Goal: Information Seeking & Learning: Learn about a topic

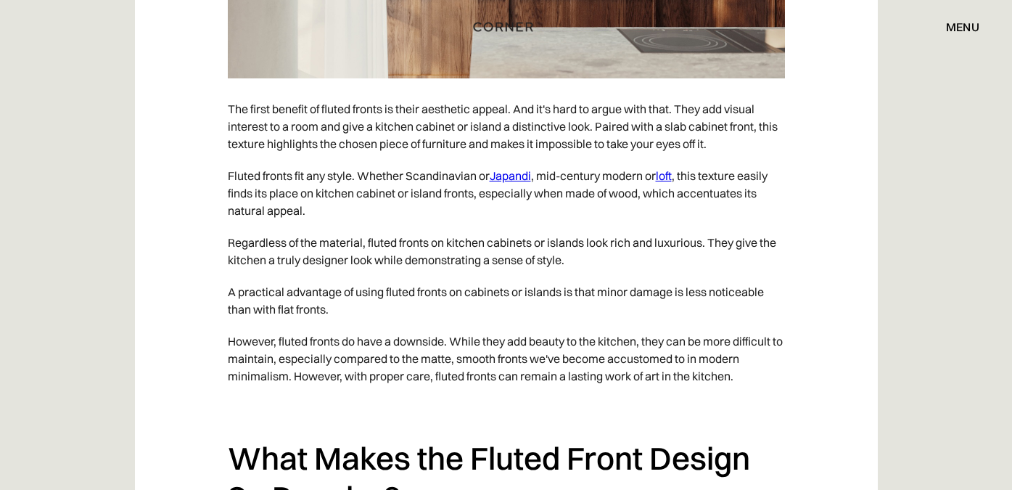
scroll to position [2221, 0]
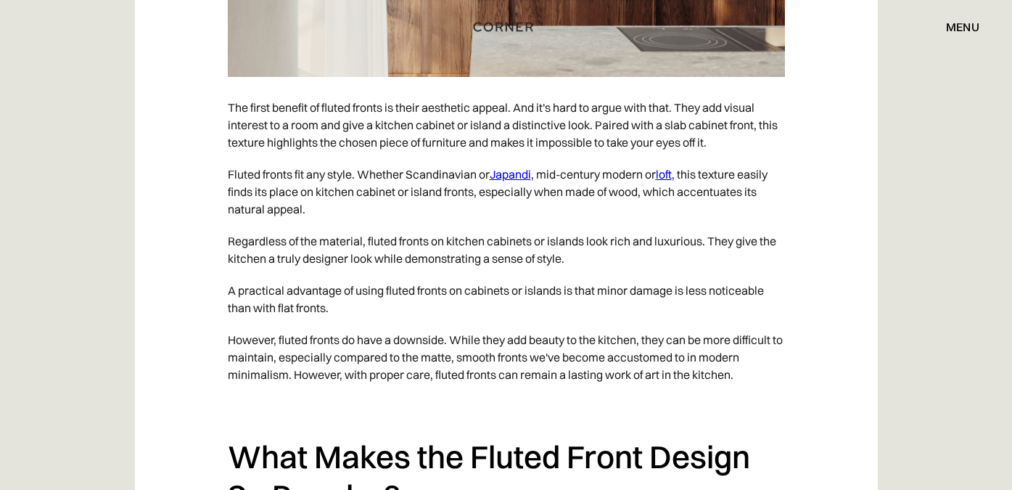
click at [672, 181] on link "loft" at bounding box center [664, 174] width 16 height 15
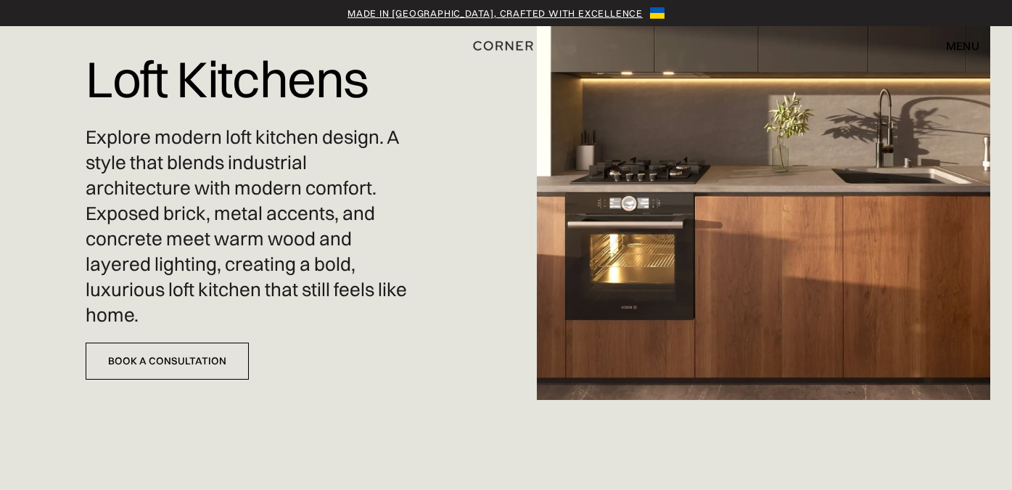
scroll to position [98, 0]
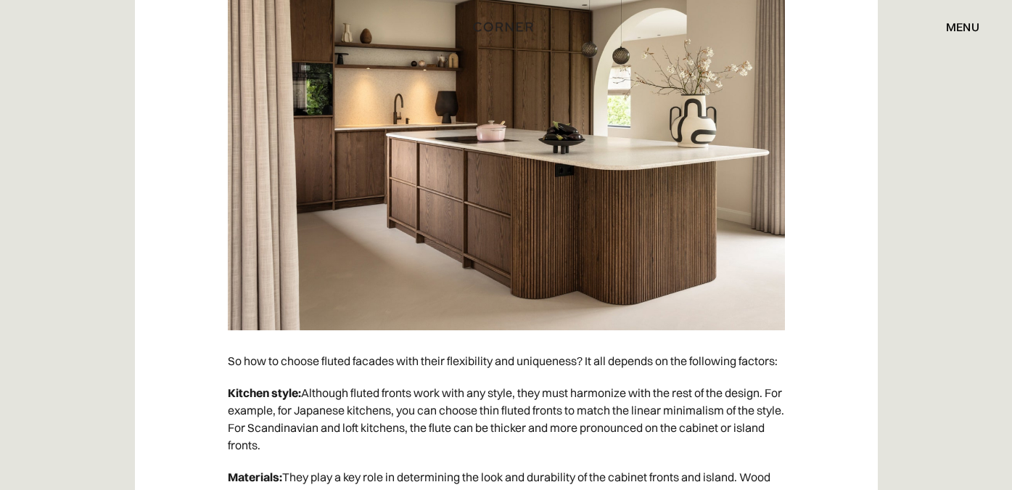
scroll to position [3651, 0]
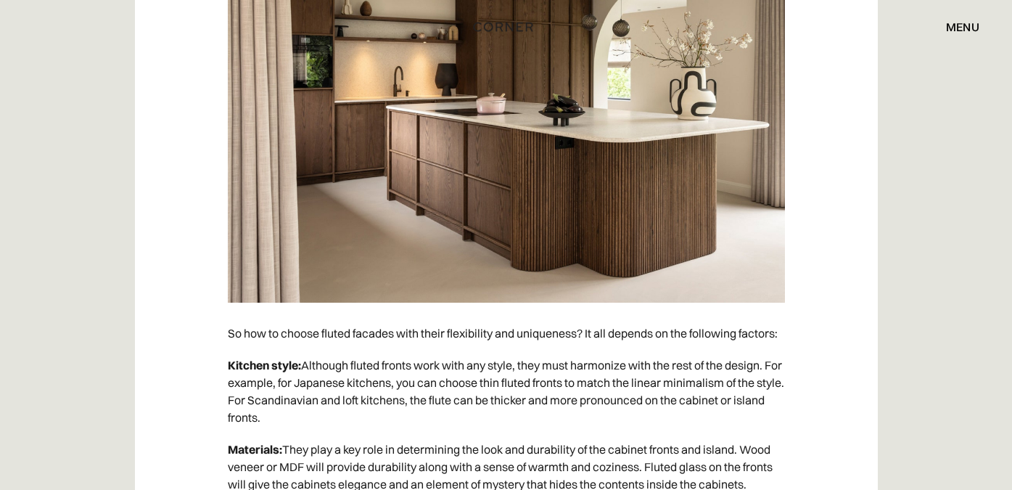
click at [945, 25] on div "menu close" at bounding box center [956, 27] width 48 height 25
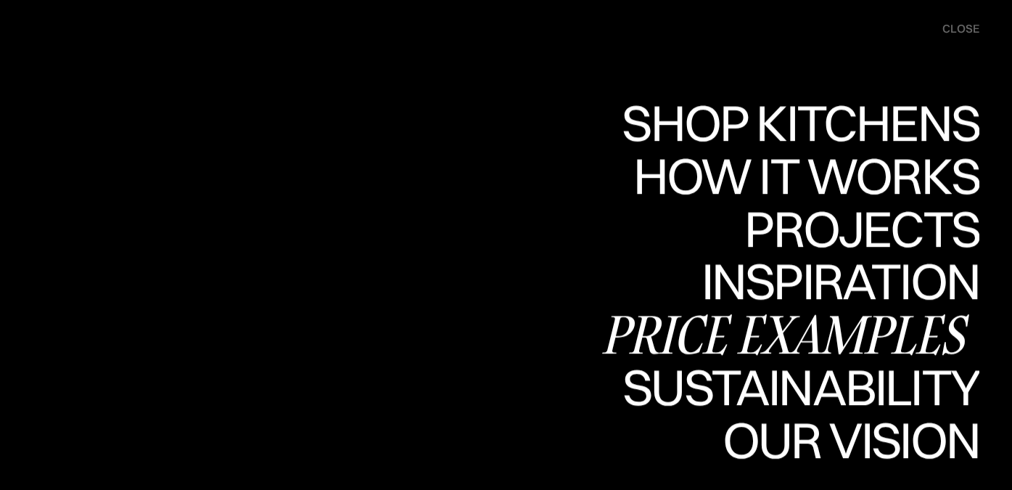
click at [675, 330] on div "Price examples" at bounding box center [789, 333] width 380 height 51
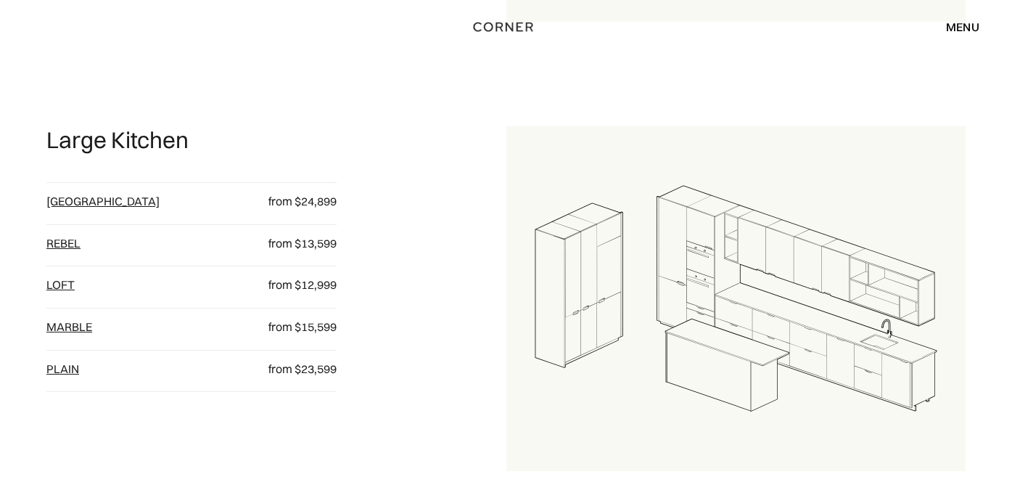
scroll to position [1481, 0]
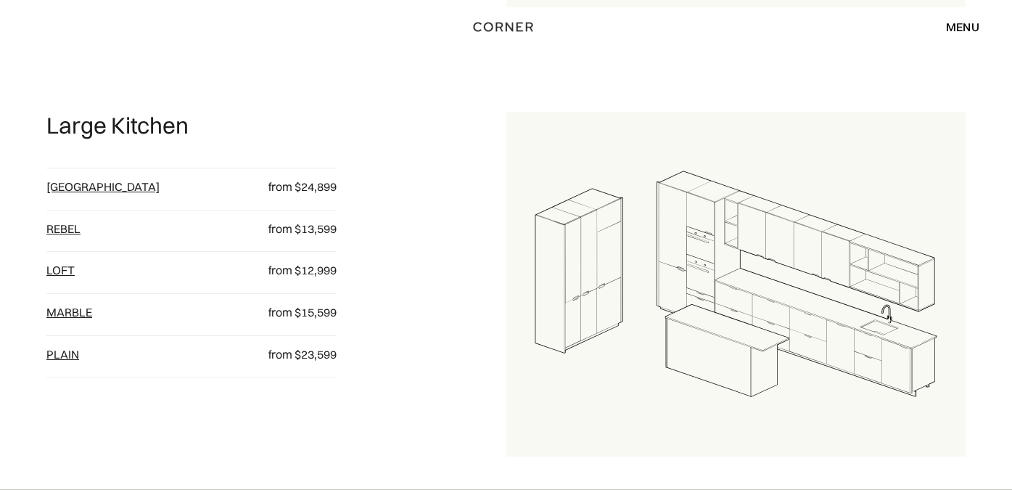
click at [61, 182] on link "[GEOGRAPHIC_DATA]" at bounding box center [102, 186] width 113 height 15
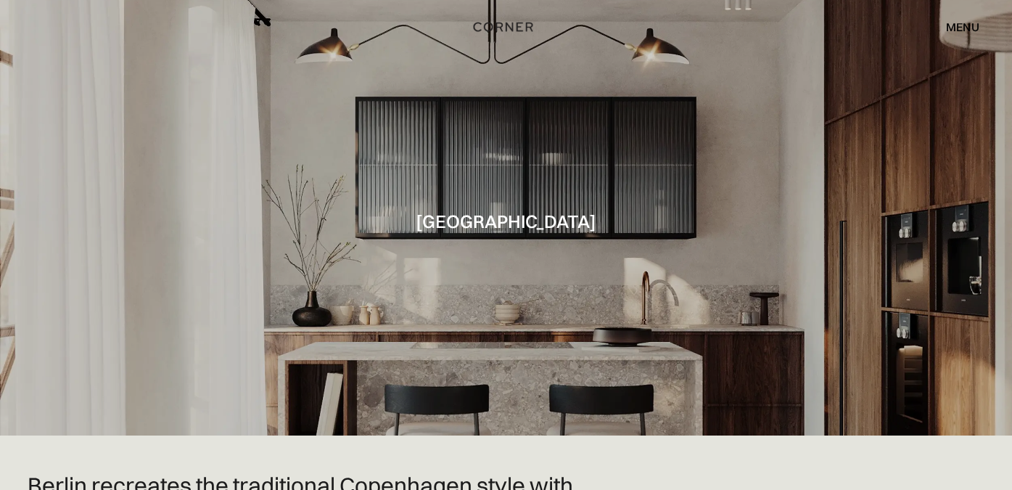
click at [956, 26] on div "menu" at bounding box center [962, 27] width 33 height 12
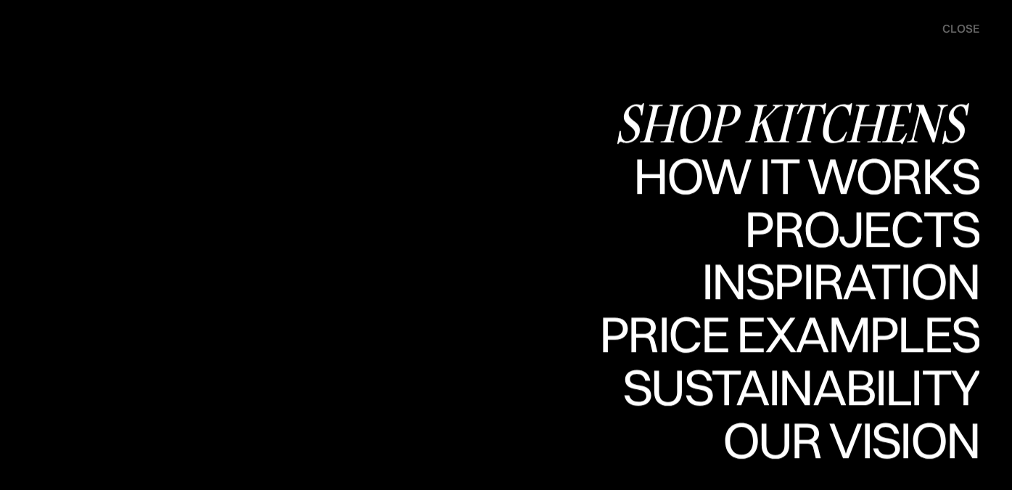
click at [656, 122] on div "Shop Kitchens" at bounding box center [797, 122] width 365 height 51
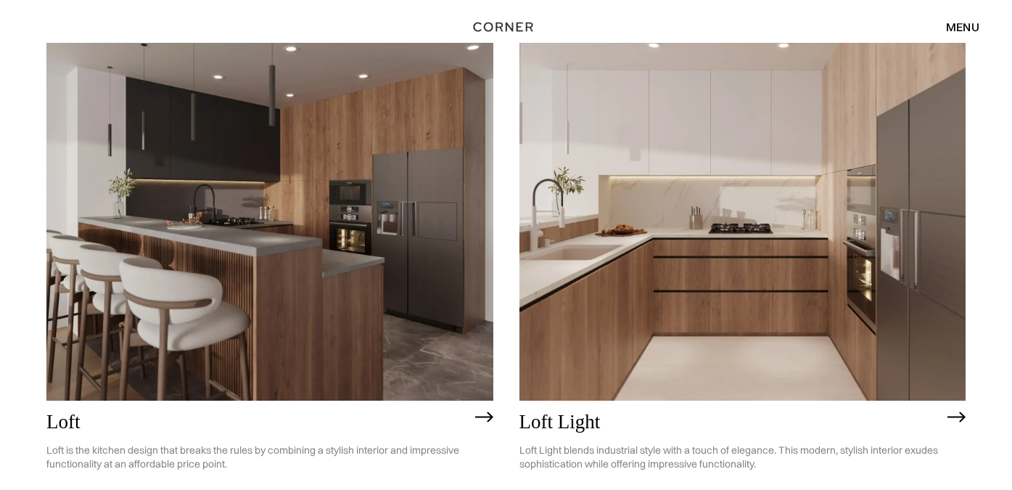
scroll to position [3533, 0]
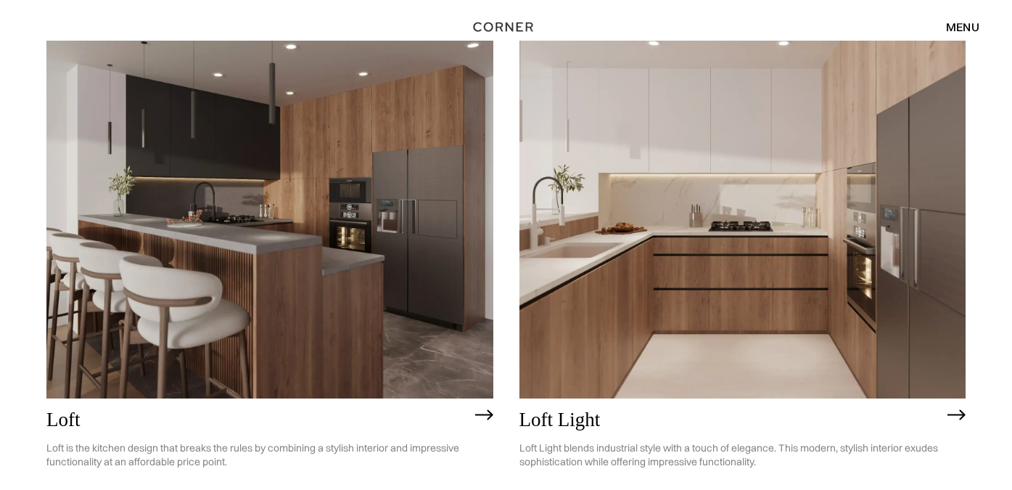
click at [212, 289] on img at bounding box center [269, 219] width 447 height 357
click at [955, 22] on div "menu" at bounding box center [962, 27] width 33 height 12
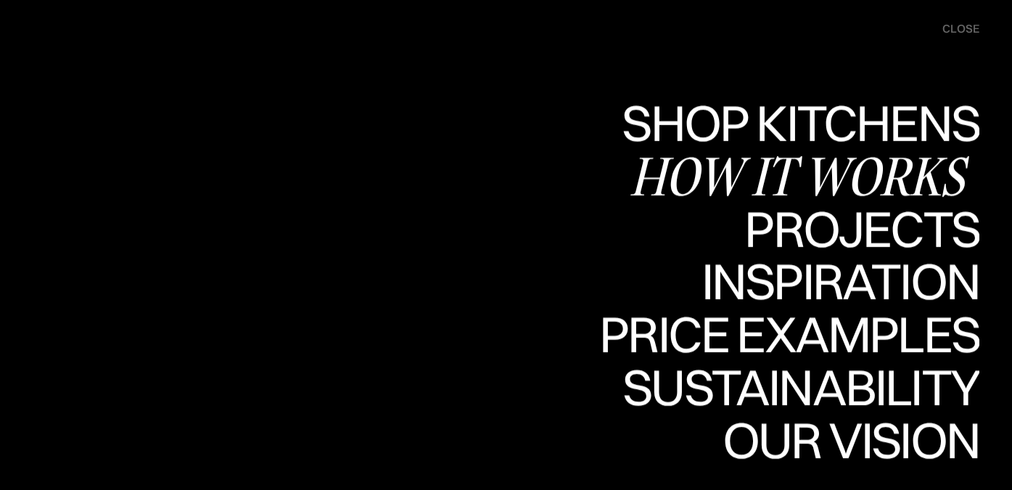
click at [762, 170] on div "How it works" at bounding box center [805, 175] width 350 height 51
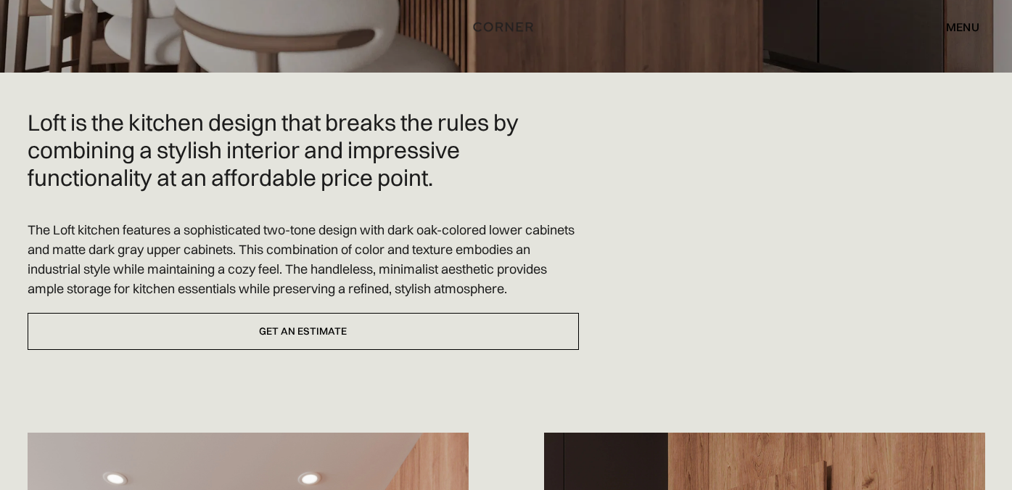
scroll to position [366, 0]
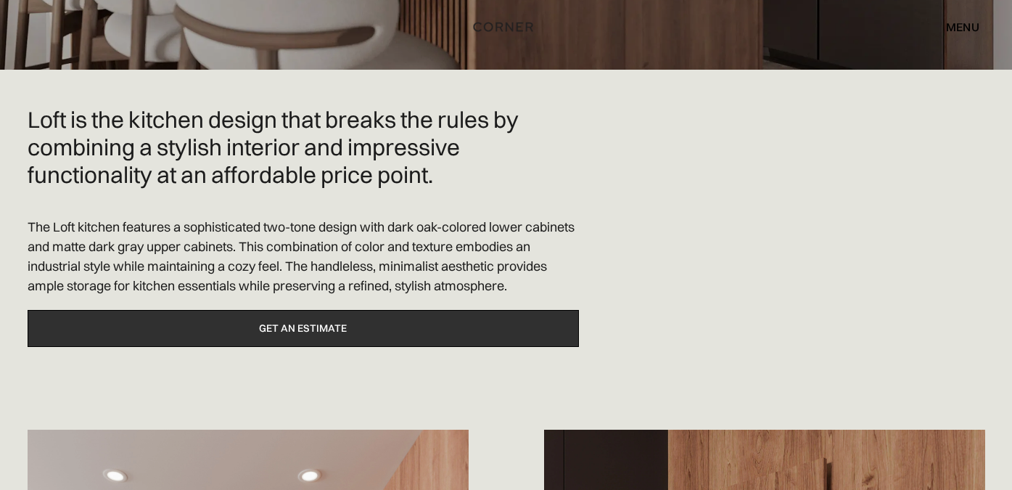
click at [361, 334] on link "Get an estimate" at bounding box center [303, 328] width 551 height 37
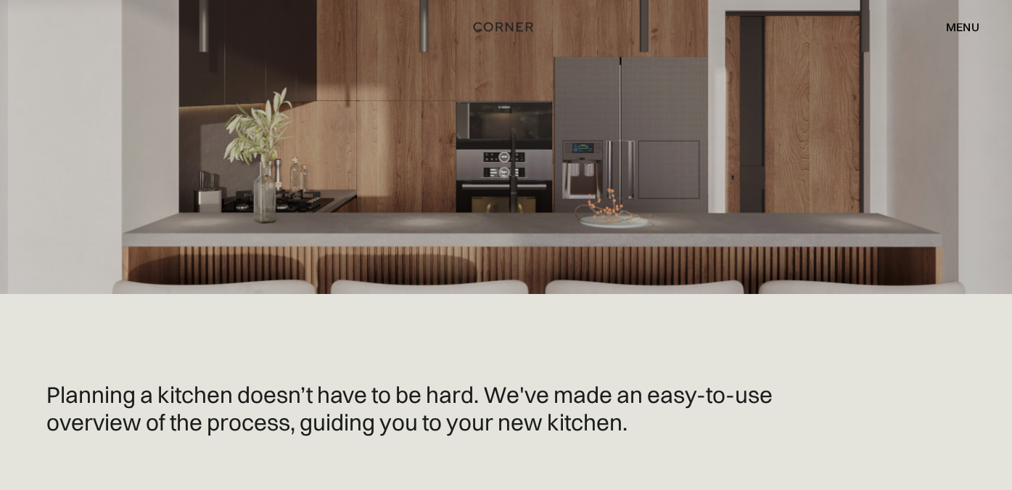
click at [957, 23] on div "menu" at bounding box center [962, 27] width 33 height 12
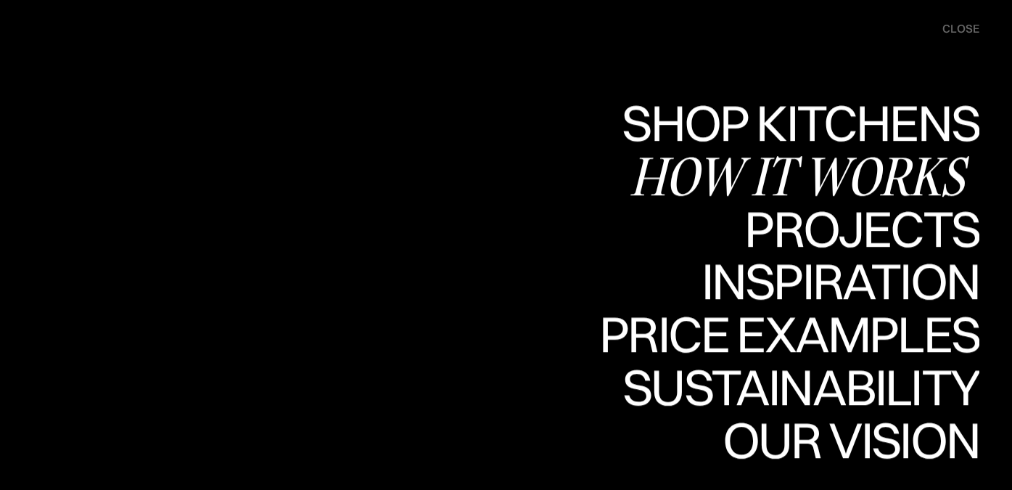
click at [802, 174] on div "How it works" at bounding box center [805, 175] width 350 height 51
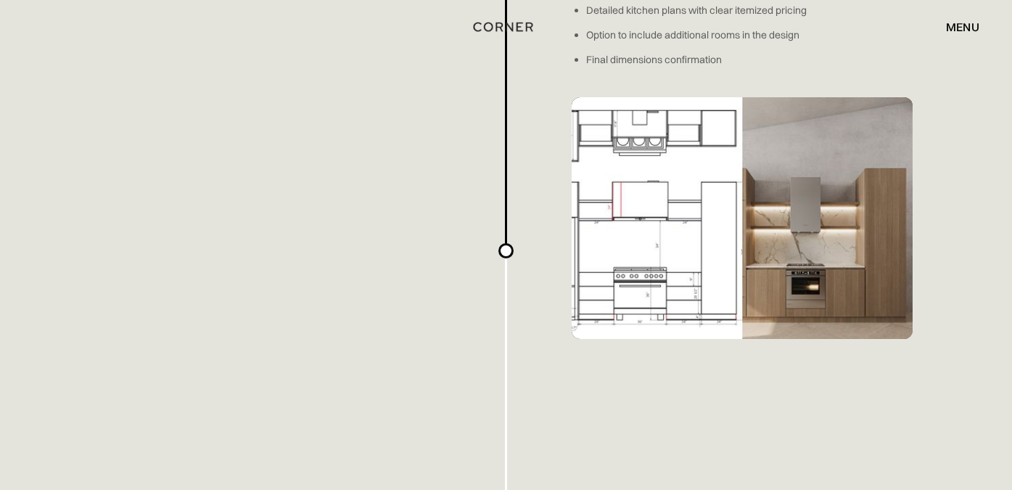
scroll to position [2232, 0]
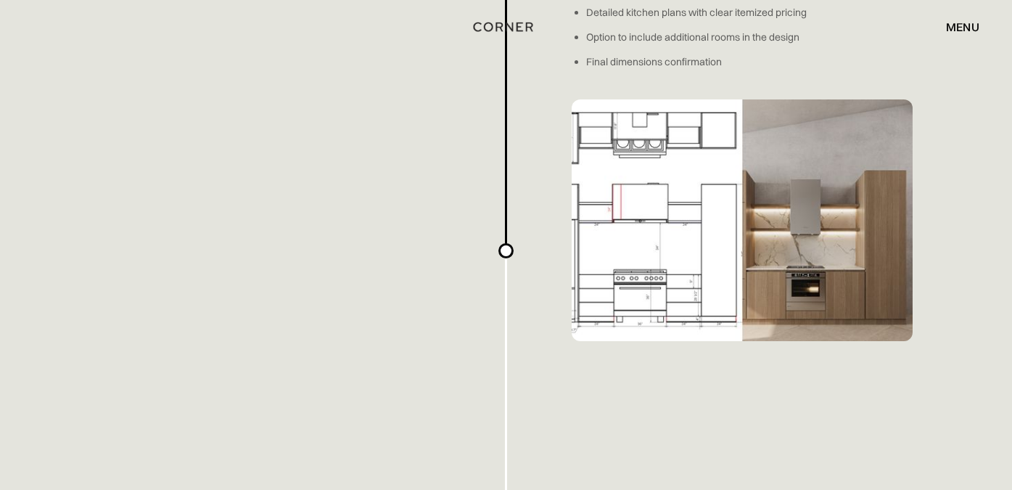
click at [961, 28] on div "menu" at bounding box center [962, 27] width 33 height 12
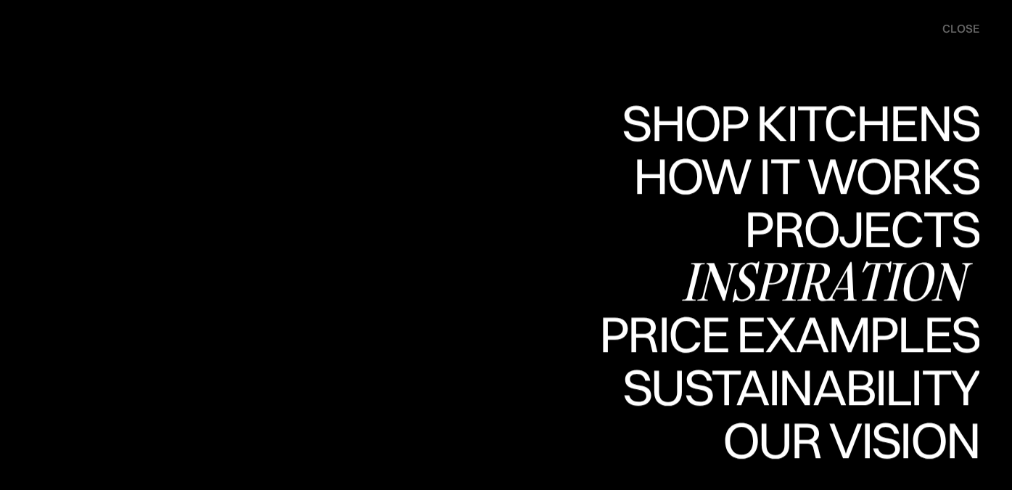
click at [773, 273] on div "Inspiration" at bounding box center [830, 281] width 298 height 51
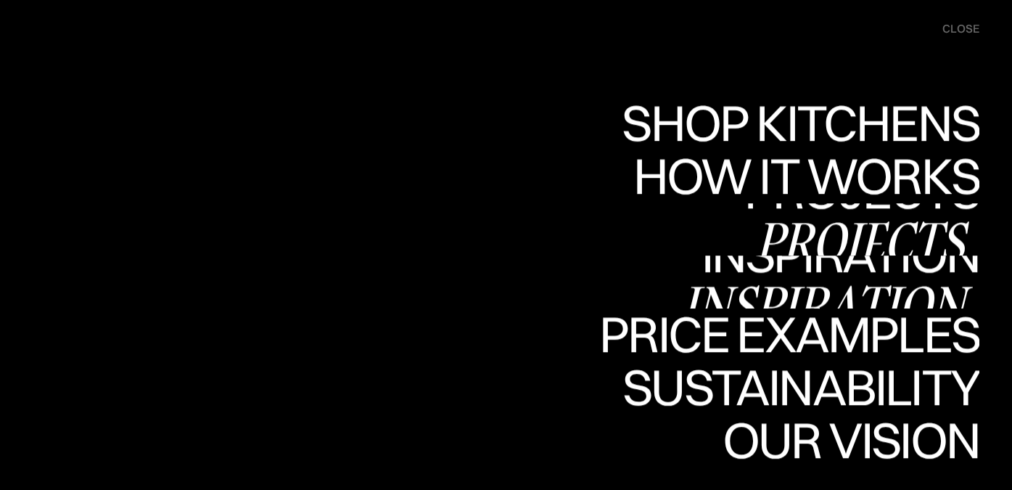
click at [813, 226] on div "Projects" at bounding box center [861, 240] width 235 height 51
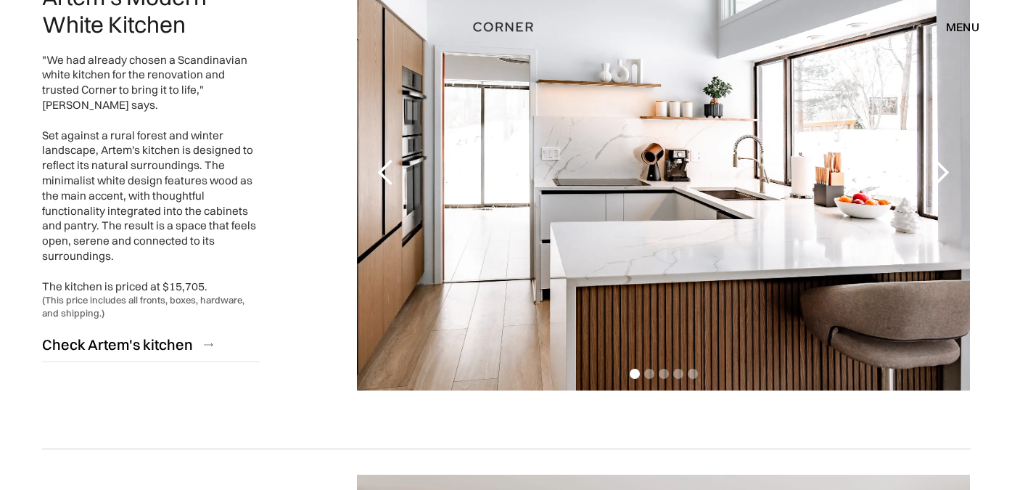
scroll to position [1819, 0]
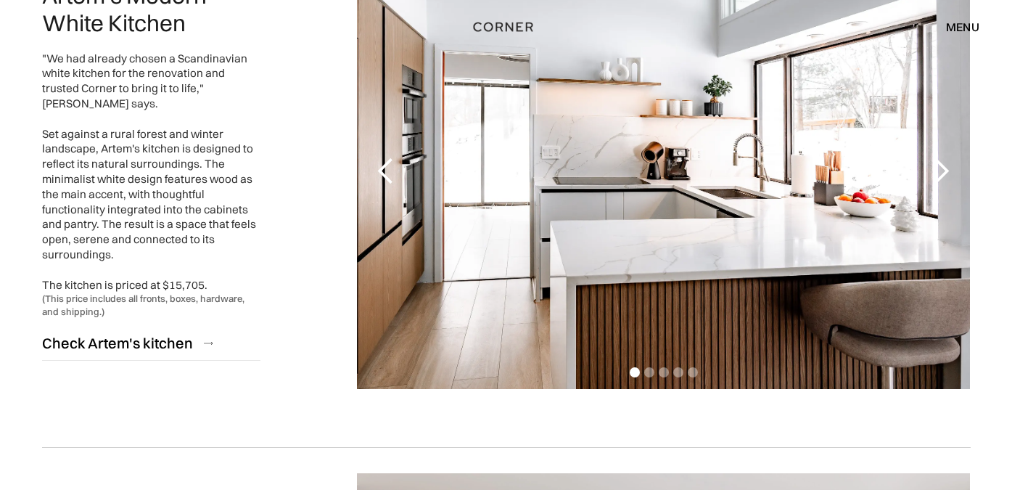
click at [941, 168] on div "next slide" at bounding box center [940, 171] width 29 height 29
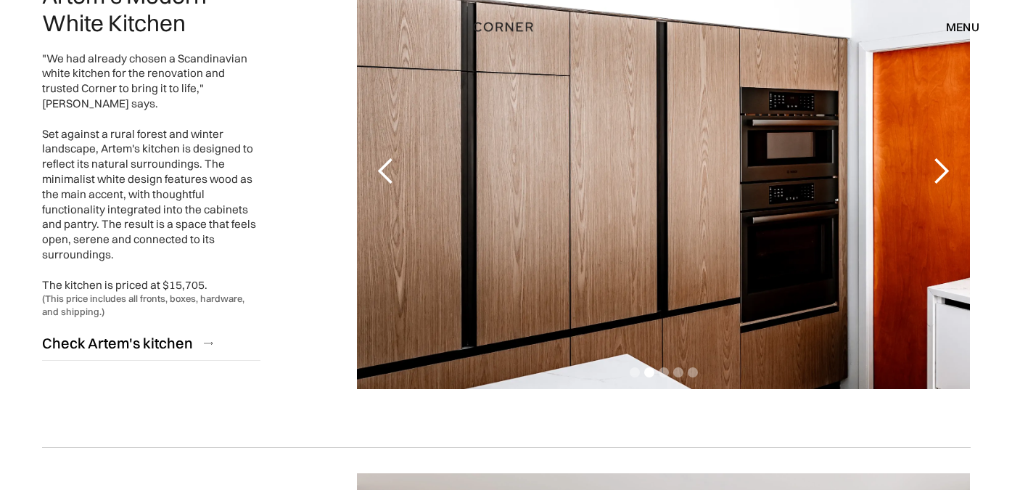
click at [941, 168] on div "next slide" at bounding box center [940, 171] width 29 height 29
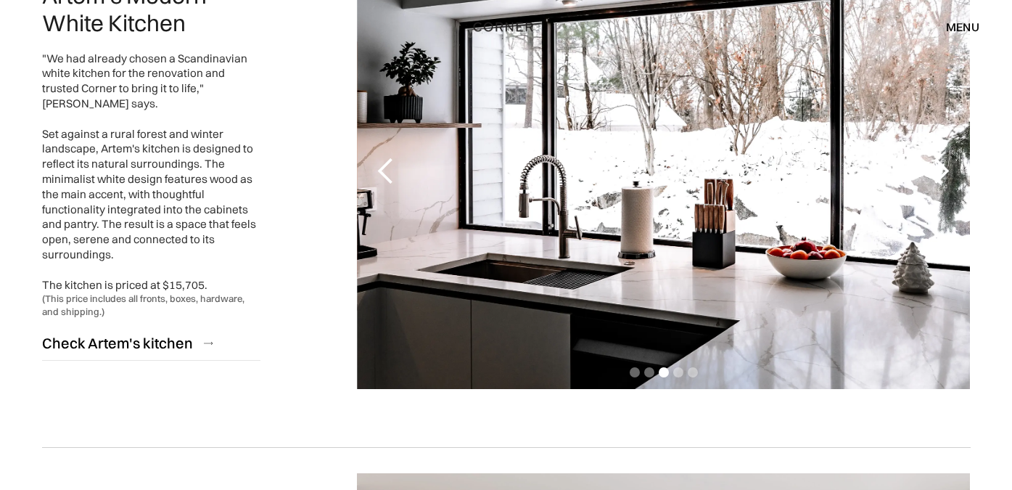
click at [941, 168] on div "next slide" at bounding box center [940, 171] width 29 height 29
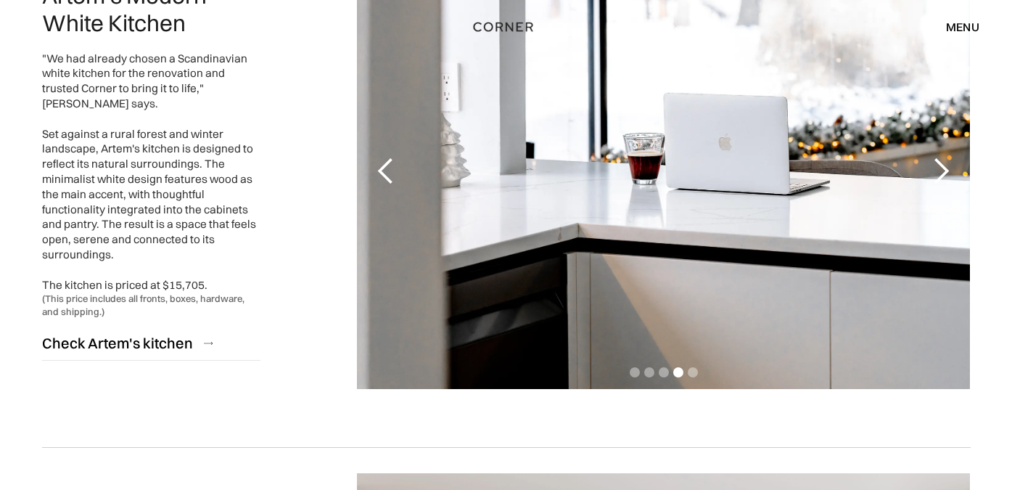
click at [941, 168] on div "next slide" at bounding box center [940, 171] width 29 height 29
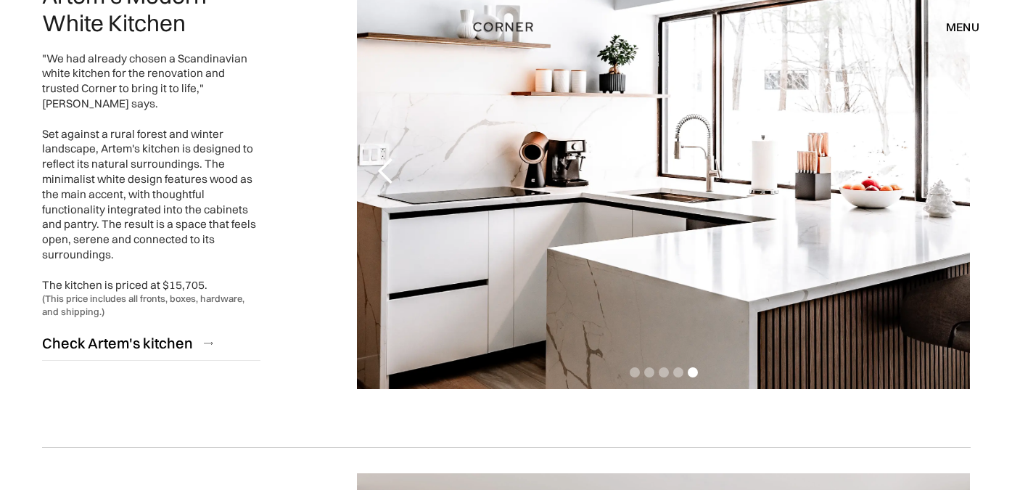
click at [941, 168] on div "next slide" at bounding box center [940, 171] width 29 height 29
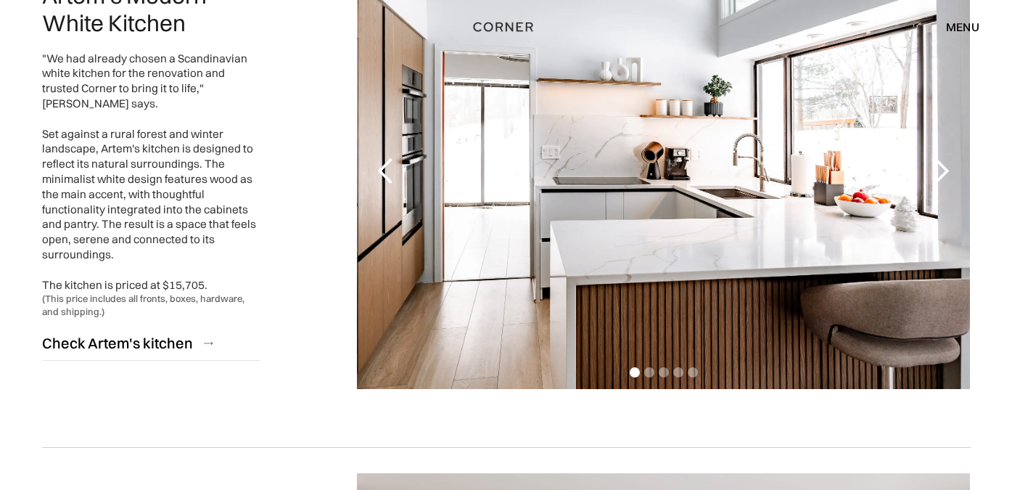
click at [941, 168] on div "next slide" at bounding box center [940, 171] width 29 height 29
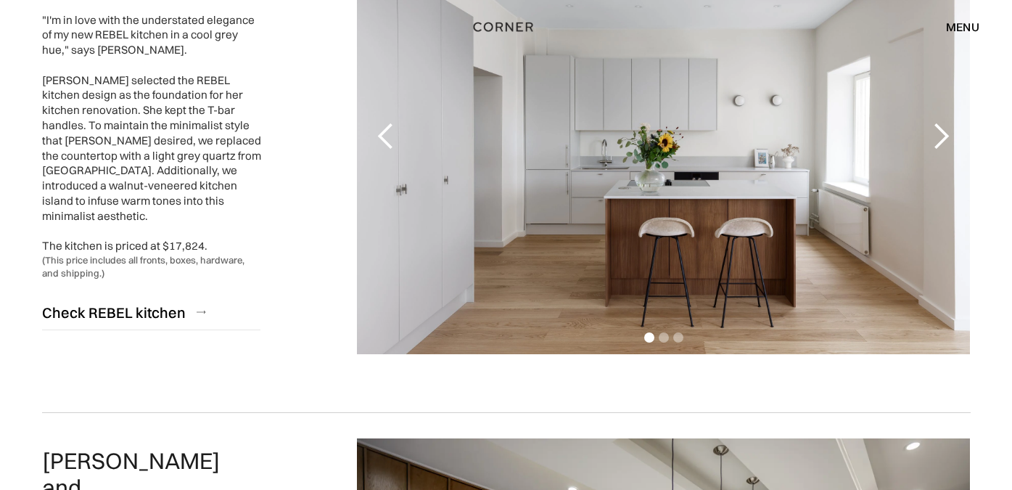
scroll to position [0, 0]
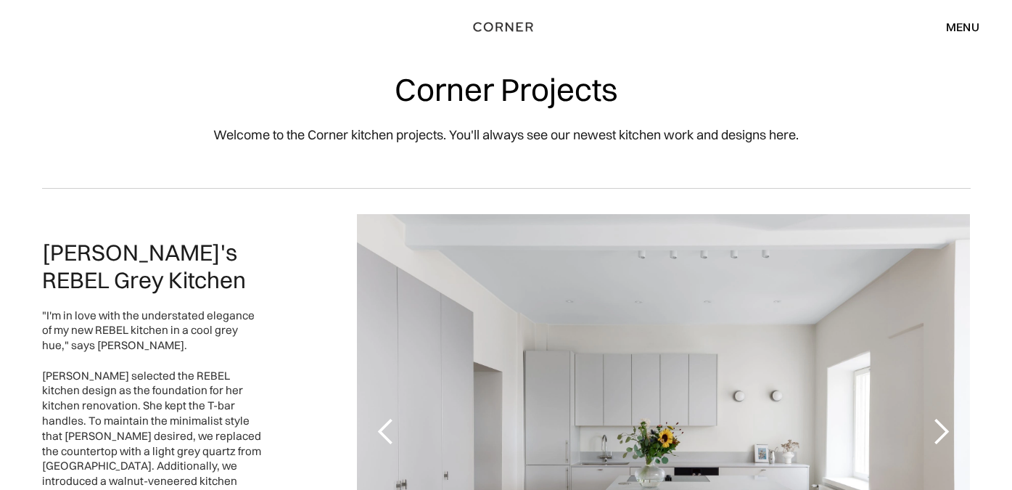
click at [947, 27] on div "menu" at bounding box center [962, 27] width 33 height 12
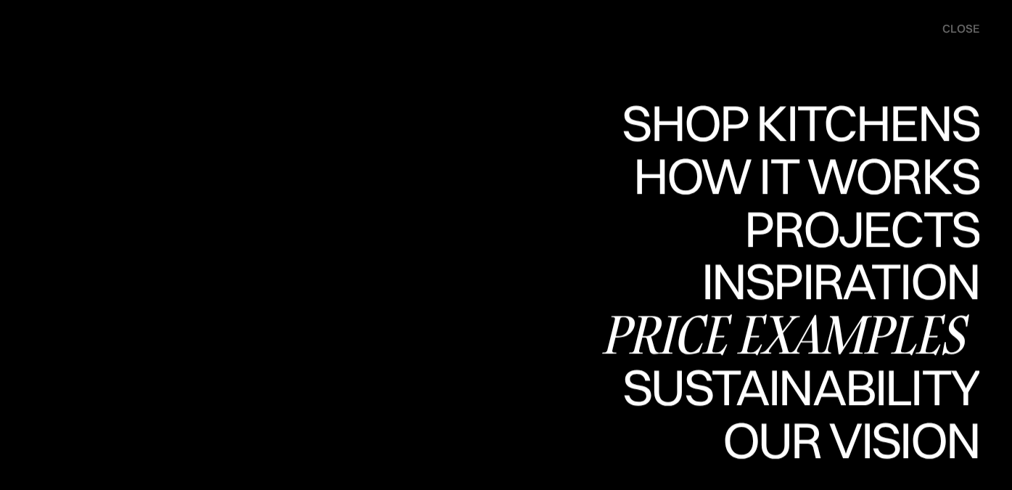
click at [812, 333] on div "Price examples" at bounding box center [789, 333] width 380 height 51
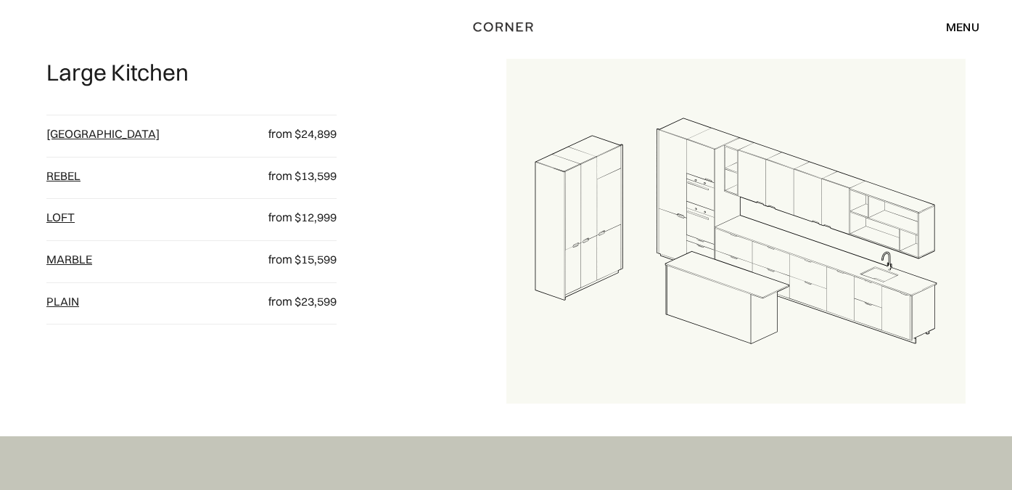
scroll to position [1538, 0]
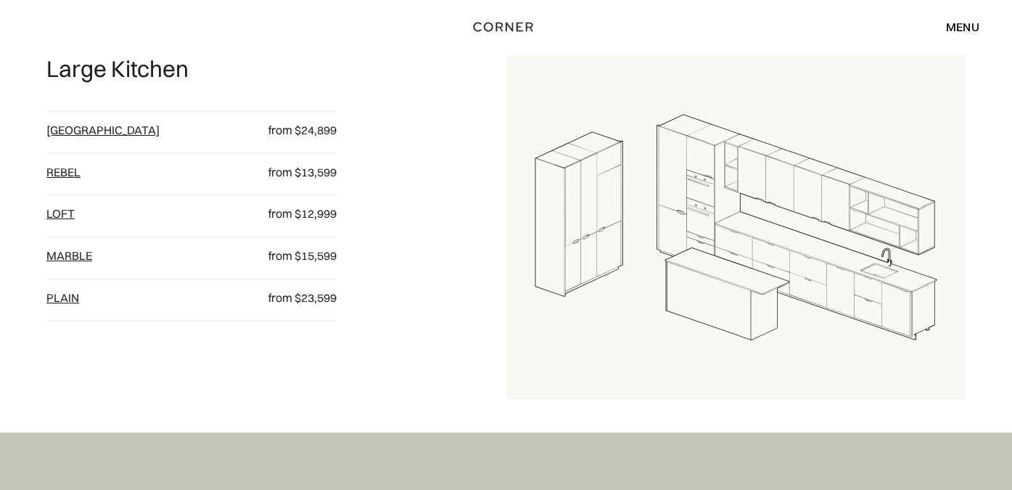
click at [63, 289] on div "plain from $23,599" at bounding box center [191, 299] width 290 height 41
click at [65, 299] on link "plain" at bounding box center [62, 297] width 33 height 15
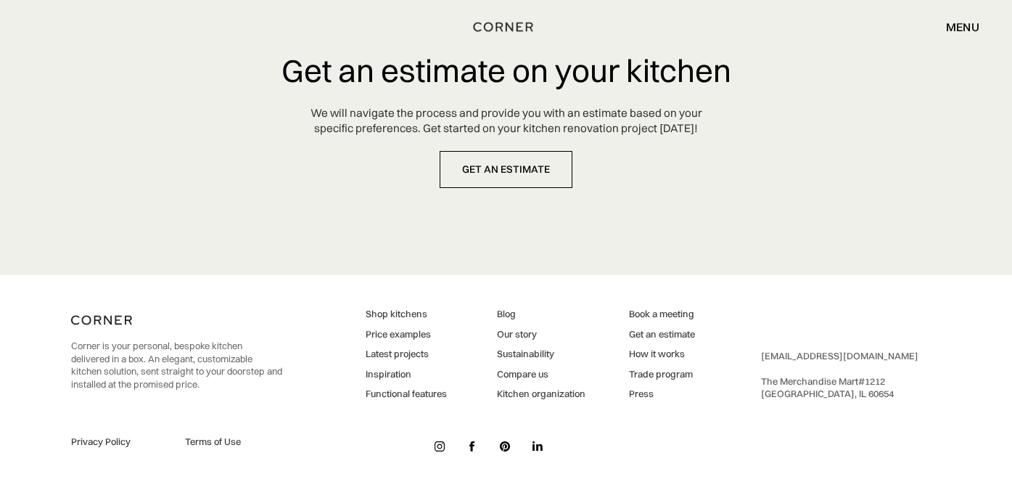
scroll to position [7122, 0]
click at [503, 341] on link "Our story" at bounding box center [541, 334] width 89 height 13
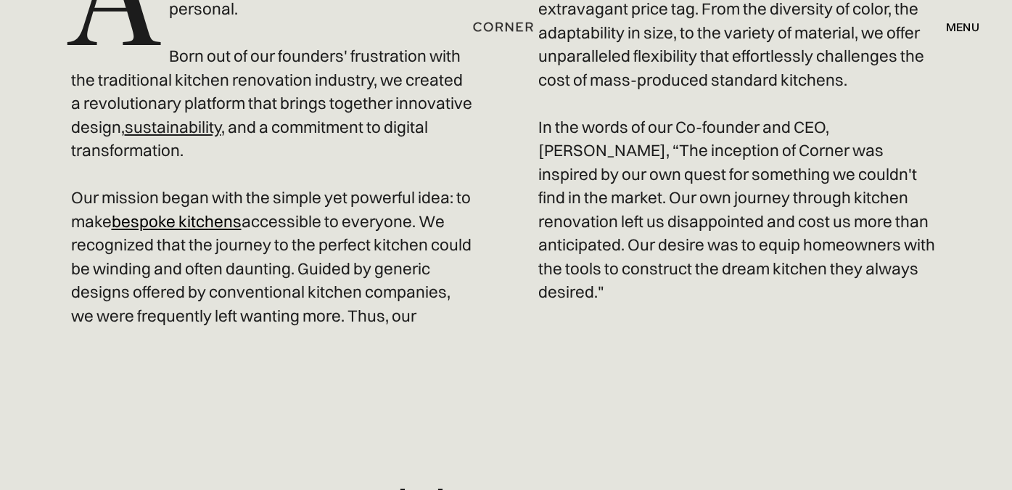
scroll to position [832, 0]
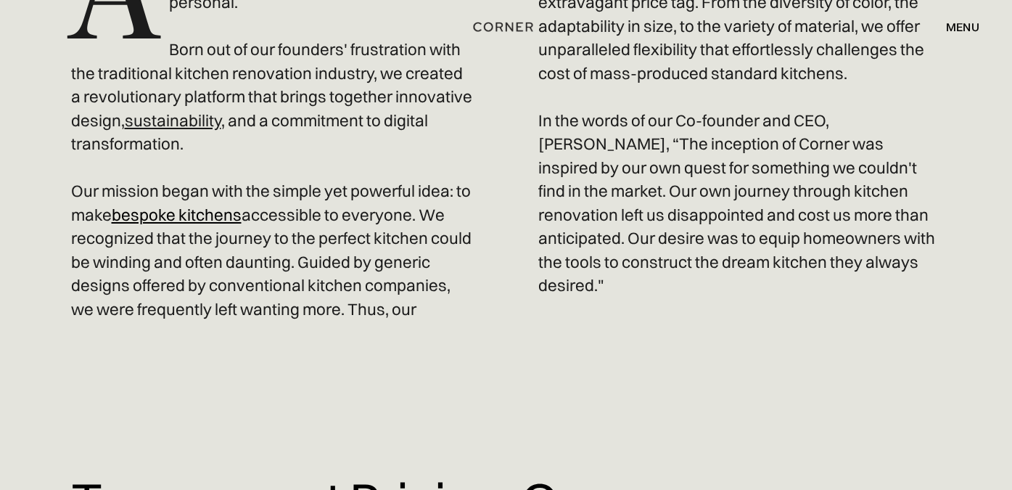
click at [156, 215] on link "bespoke kitchens" at bounding box center [177, 215] width 130 height 20
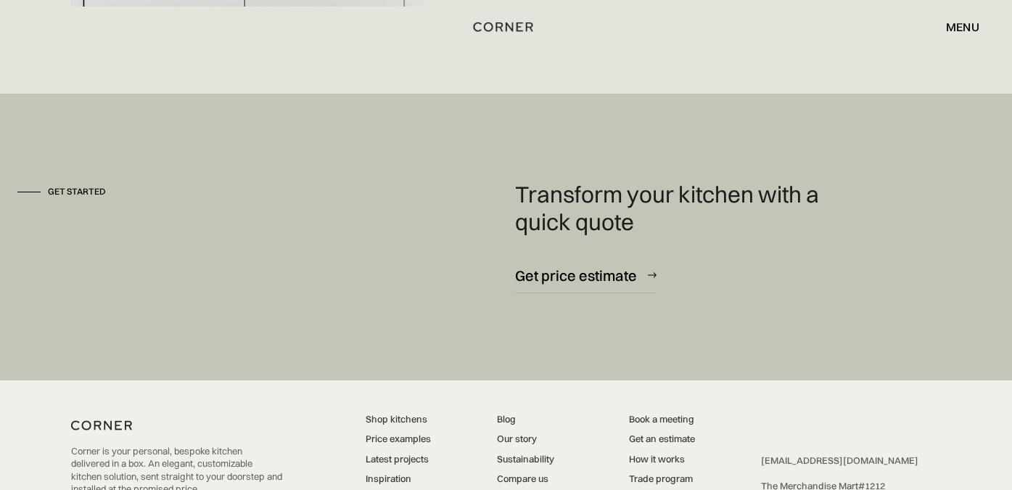
scroll to position [3811, 0]
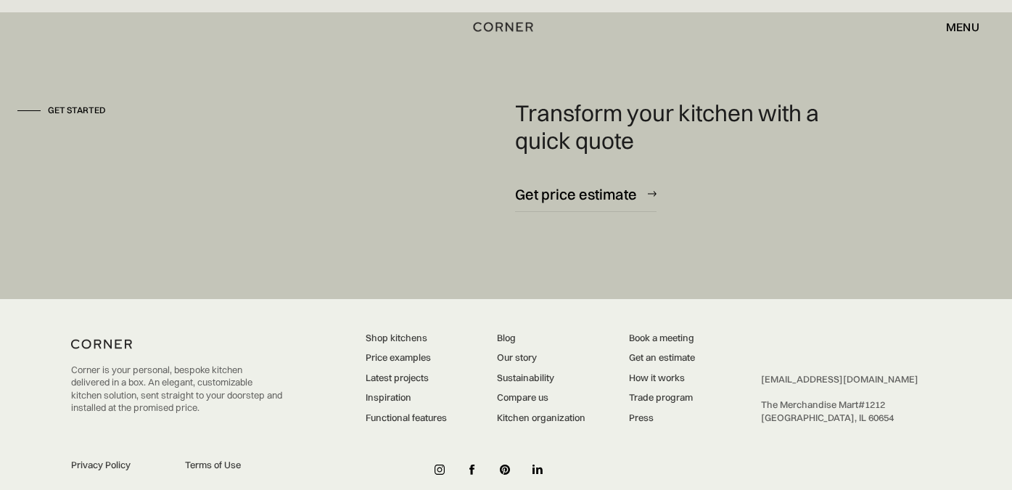
click at [507, 391] on link "Compare us" at bounding box center [541, 397] width 89 height 13
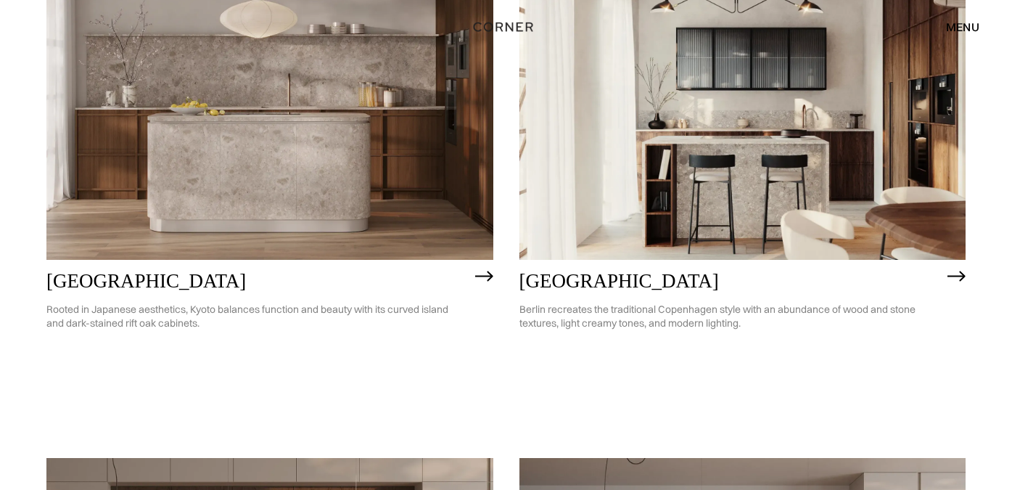
scroll to position [898, 0]
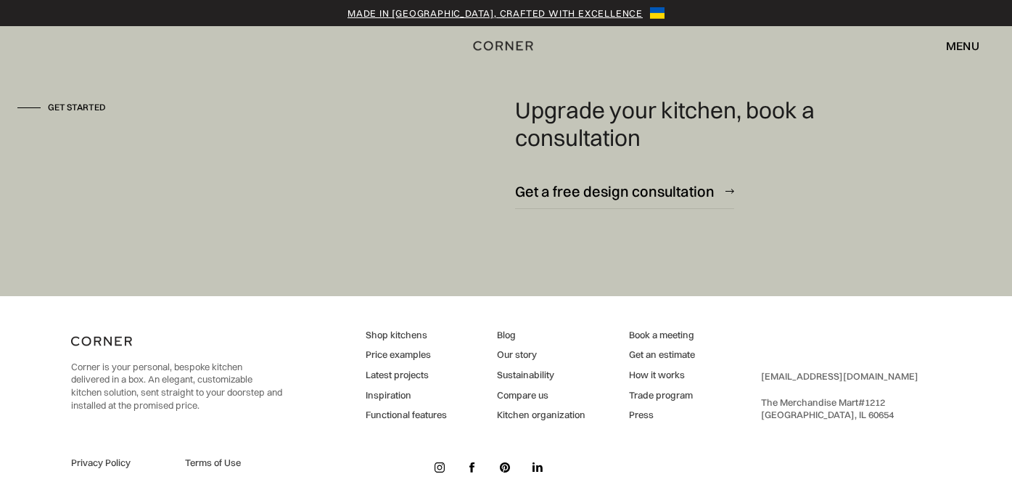
scroll to position [3466, 0]
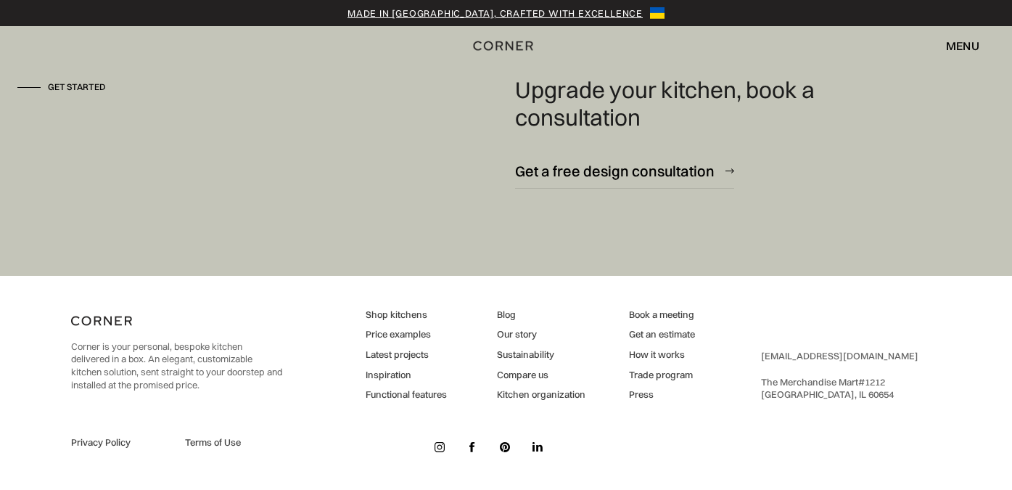
click at [428, 394] on link "Functional features" at bounding box center [406, 394] width 81 height 13
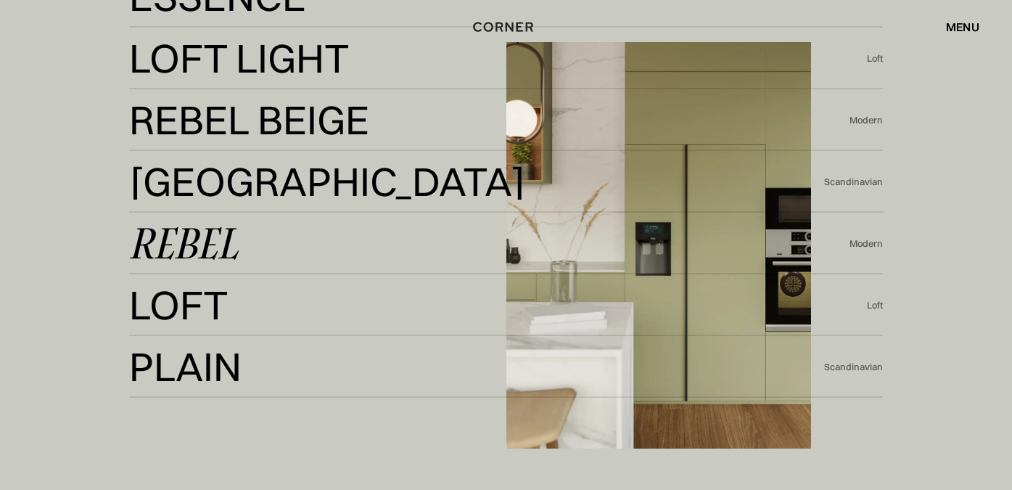
scroll to position [3090, 0]
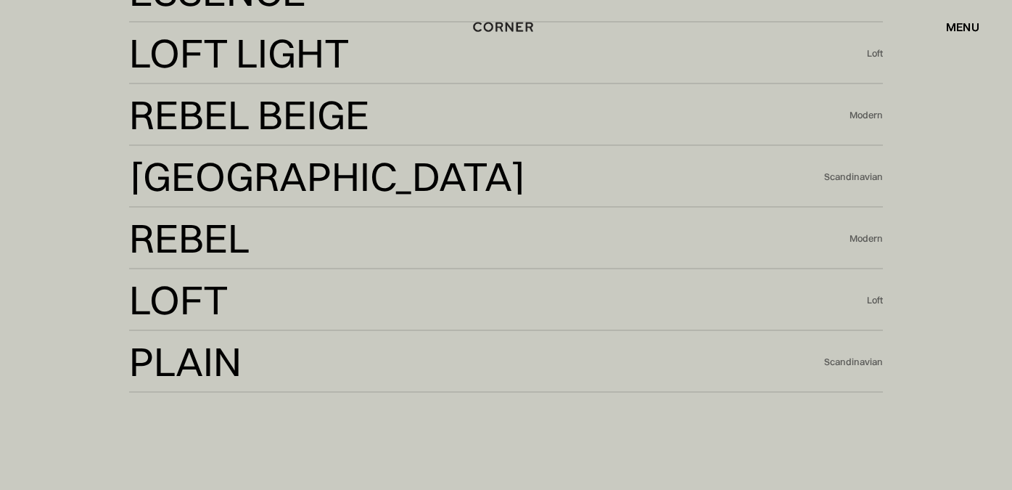
click at [966, 28] on div "menu" at bounding box center [962, 27] width 33 height 12
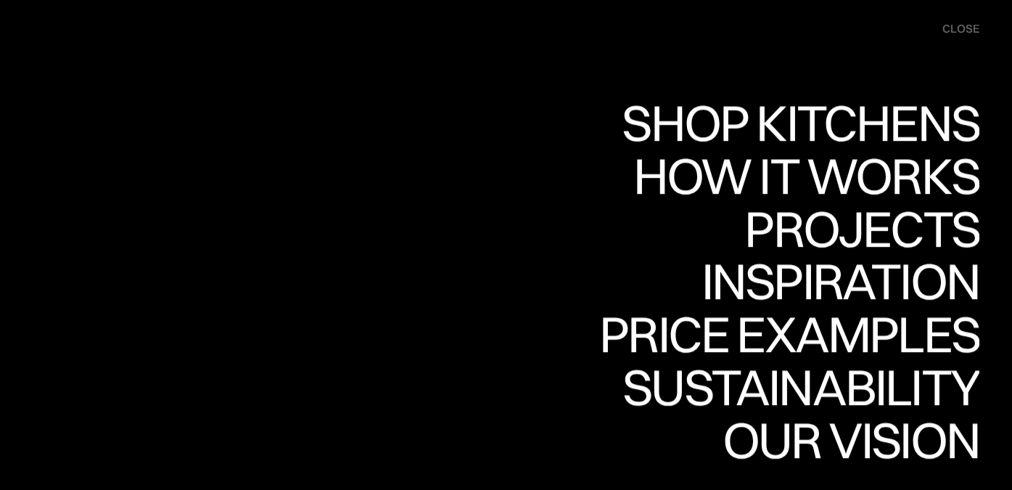
scroll to position [3049, 0]
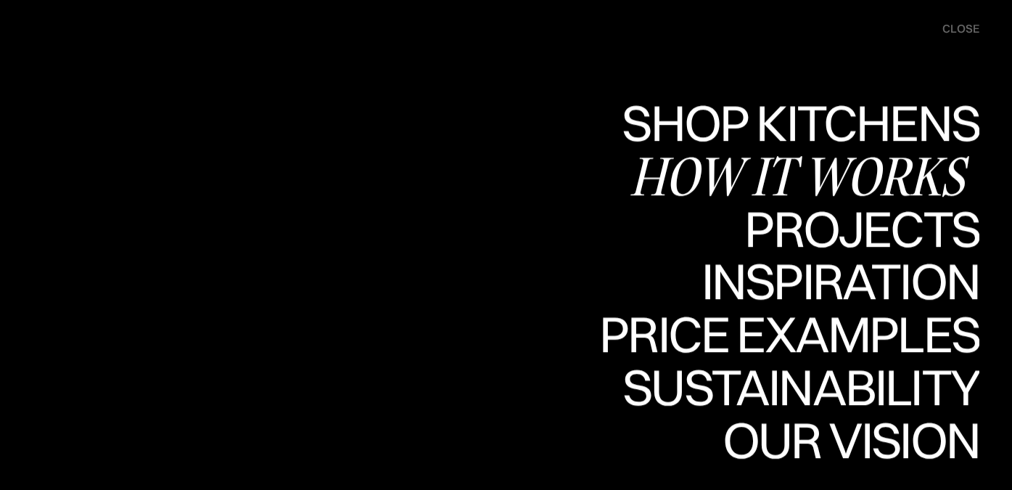
click at [816, 169] on div "How it works" at bounding box center [805, 175] width 350 height 51
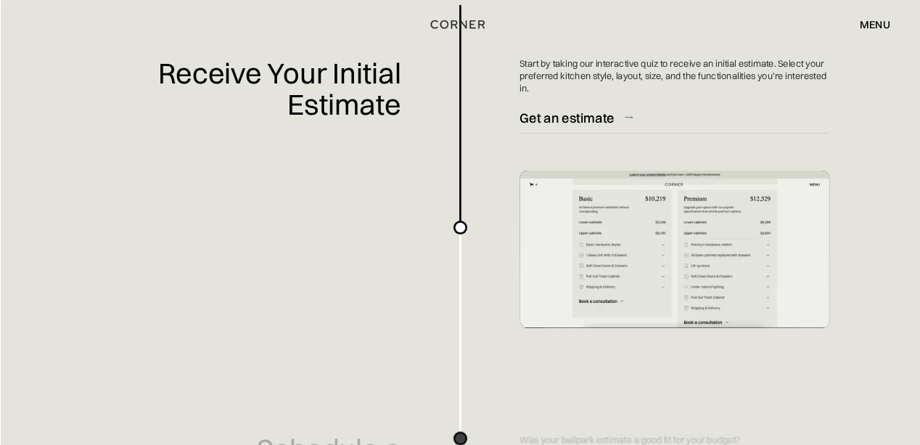
scroll to position [533, 0]
drag, startPoint x: 775, startPoint y: 243, endPoint x: 878, endPoint y: 282, distance: 110.2
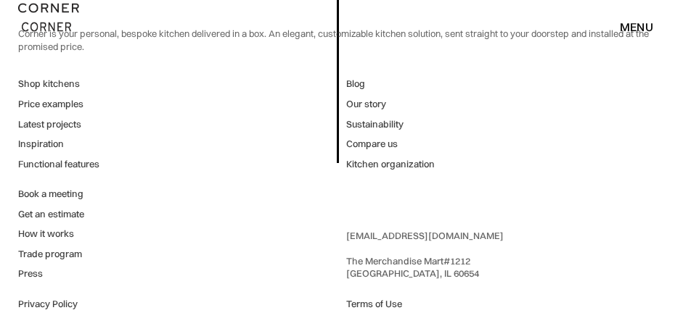
scroll to position [3548, 0]
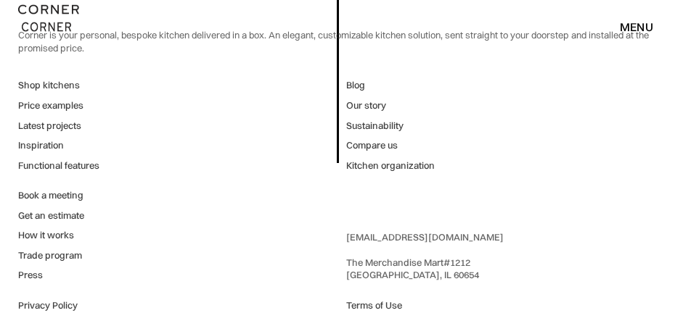
click at [360, 133] on link "Sustainability" at bounding box center [390, 126] width 89 height 13
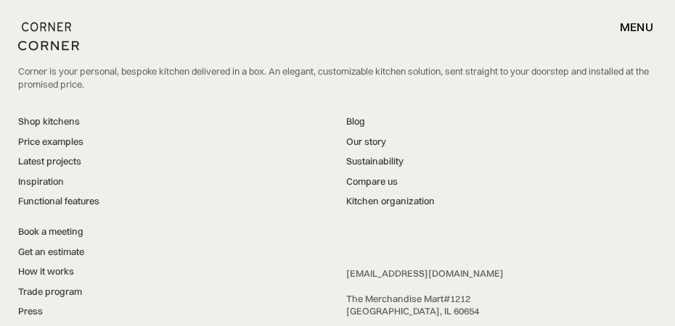
scroll to position [3845, 0]
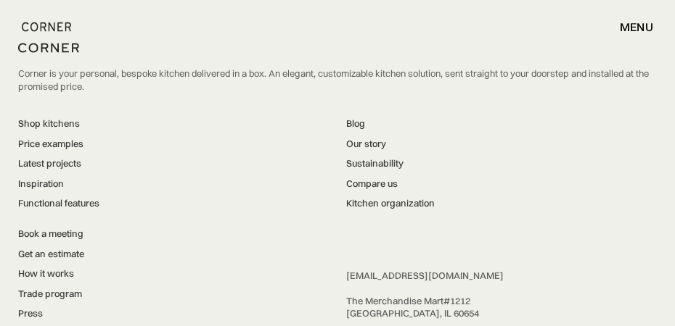
click at [38, 181] on link "Inspiration" at bounding box center [58, 184] width 81 height 13
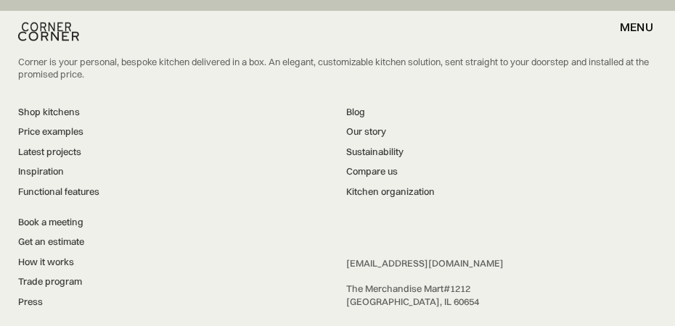
scroll to position [3014, 0]
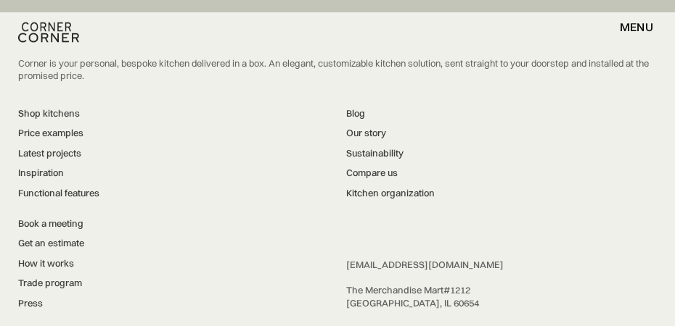
click at [64, 127] on link "Price examples" at bounding box center [58, 133] width 81 height 13
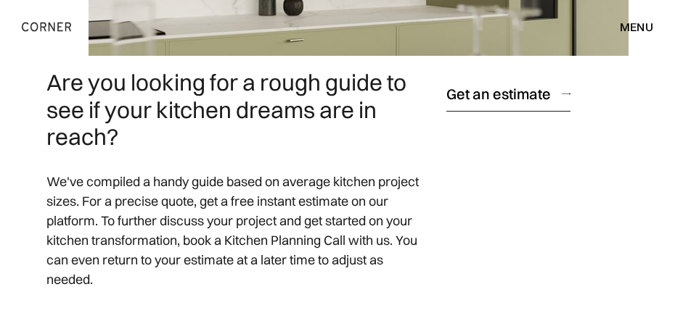
scroll to position [396, 0]
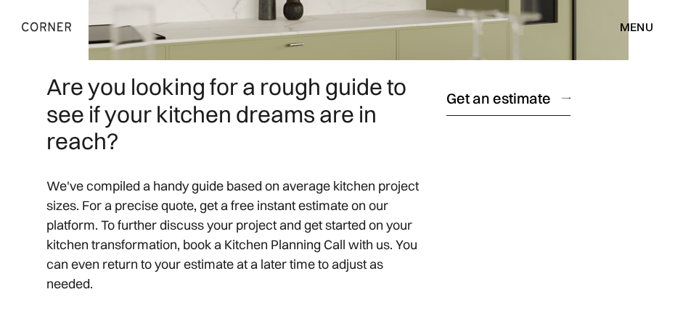
click at [482, 95] on div "Get an estimate" at bounding box center [498, 99] width 104 height 20
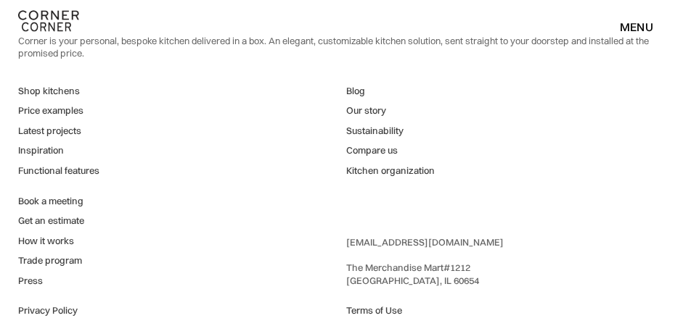
scroll to position [3190, 0]
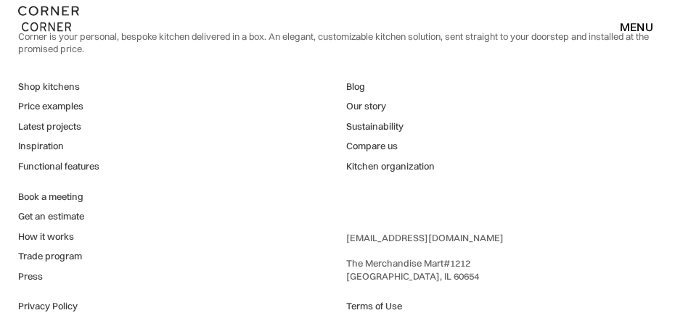
click at [363, 167] on link "Kitchen organization" at bounding box center [390, 166] width 89 height 13
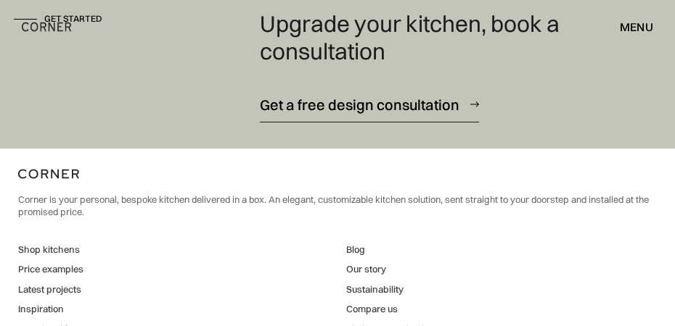
scroll to position [3835, 0]
